Goal: Task Accomplishment & Management: Manage account settings

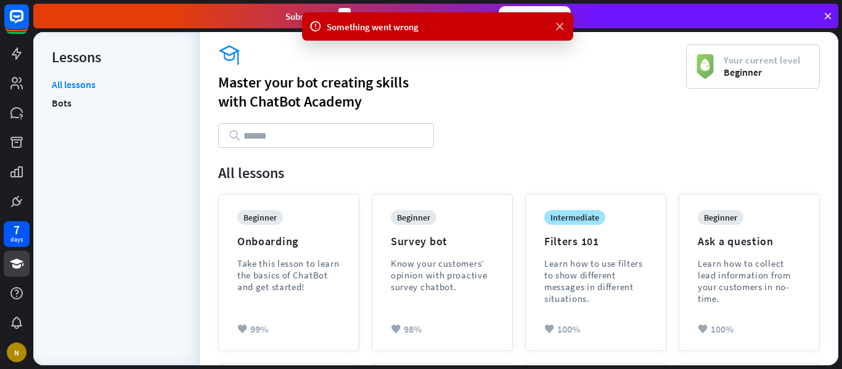
click at [562, 27] on icon at bounding box center [560, 26] width 12 height 13
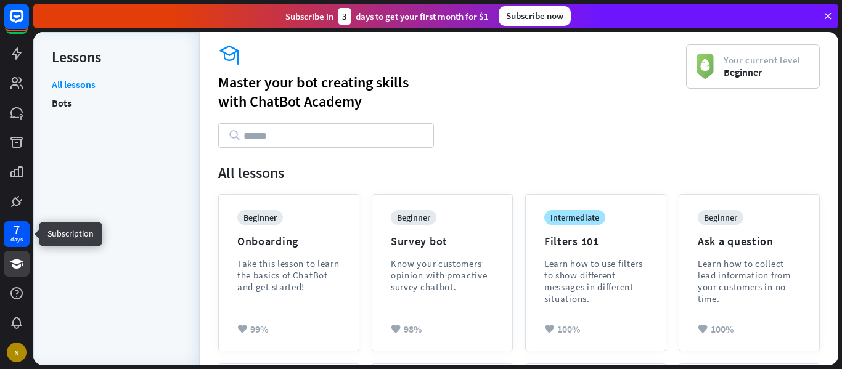
click at [10, 235] on div "7 days" at bounding box center [16, 234] width 12 height 20
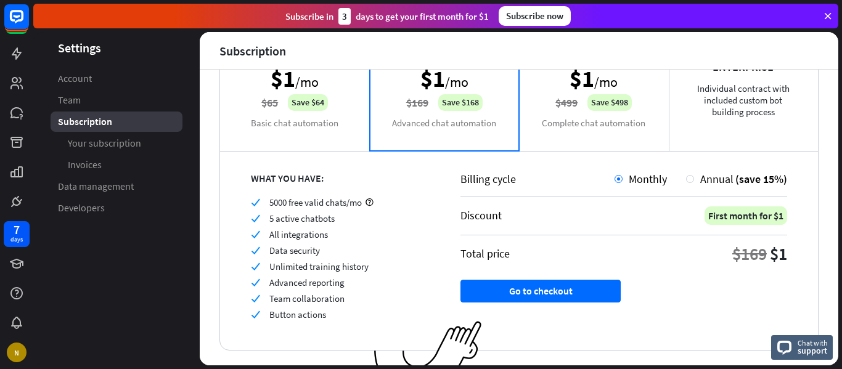
scroll to position [152, 0]
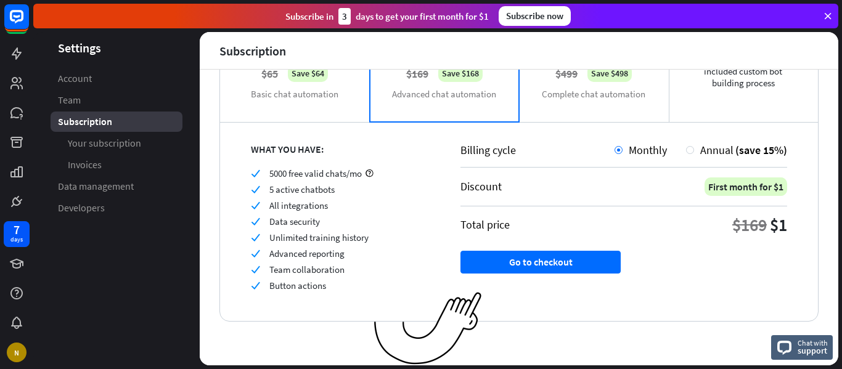
click at [316, 96] on div "Starter $1 /mo $65 Save $64 Basic chat automation" at bounding box center [295, 59] width 150 height 123
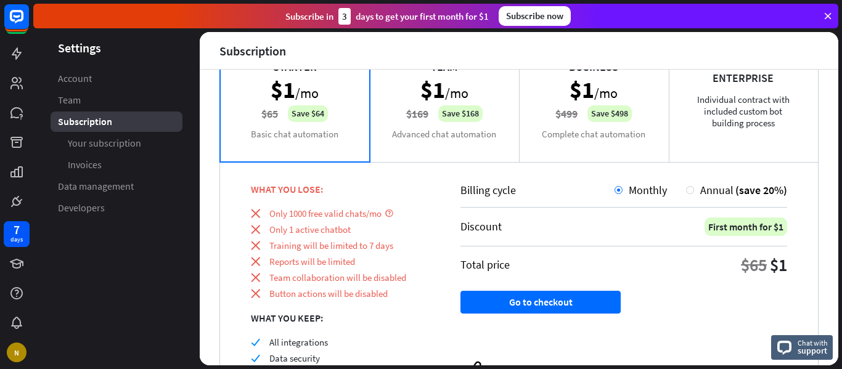
scroll to position [91, 0]
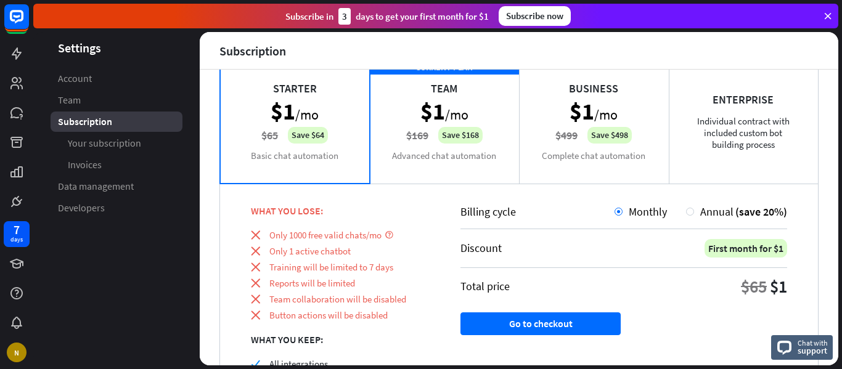
click at [435, 108] on div "CURRENT PLAN Team $1 /mo $169 Save $168 Advanced chat automation" at bounding box center [445, 121] width 150 height 123
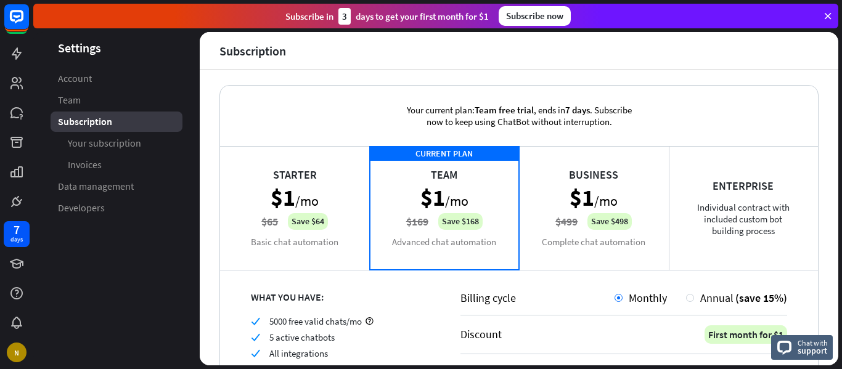
scroll to position [0, 0]
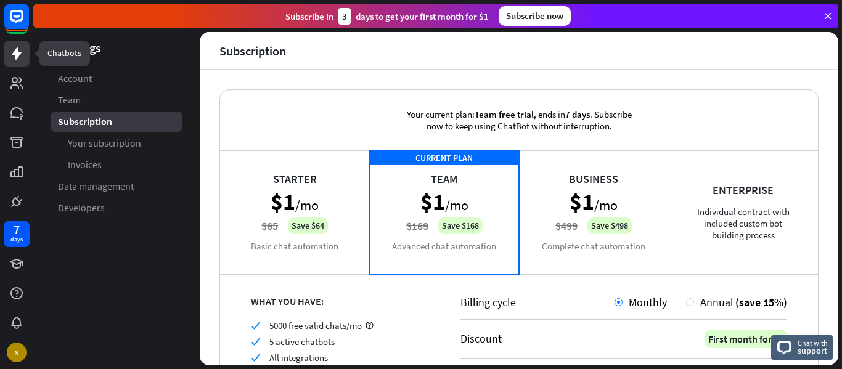
click at [16, 55] on icon at bounding box center [17, 53] width 10 height 12
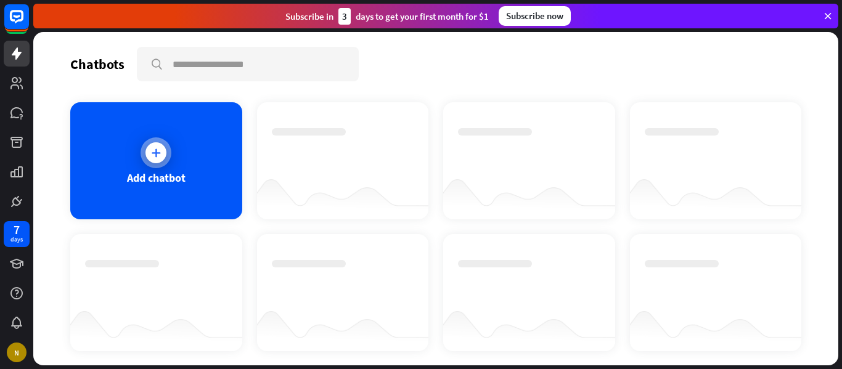
click at [151, 147] on icon at bounding box center [156, 153] width 12 height 12
